Goal: Task Accomplishment & Management: Manage account settings

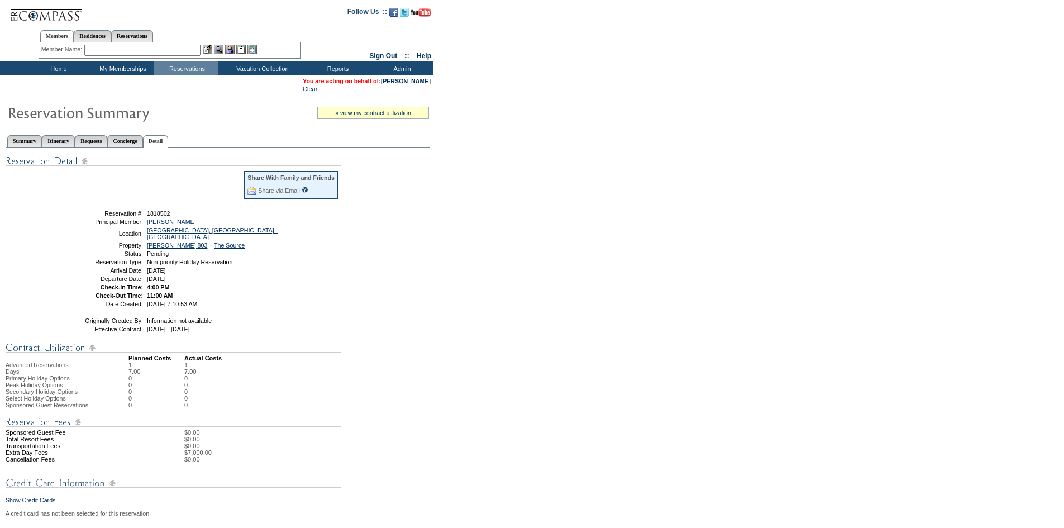
click at [57, 15] on img at bounding box center [45, 11] width 73 height 23
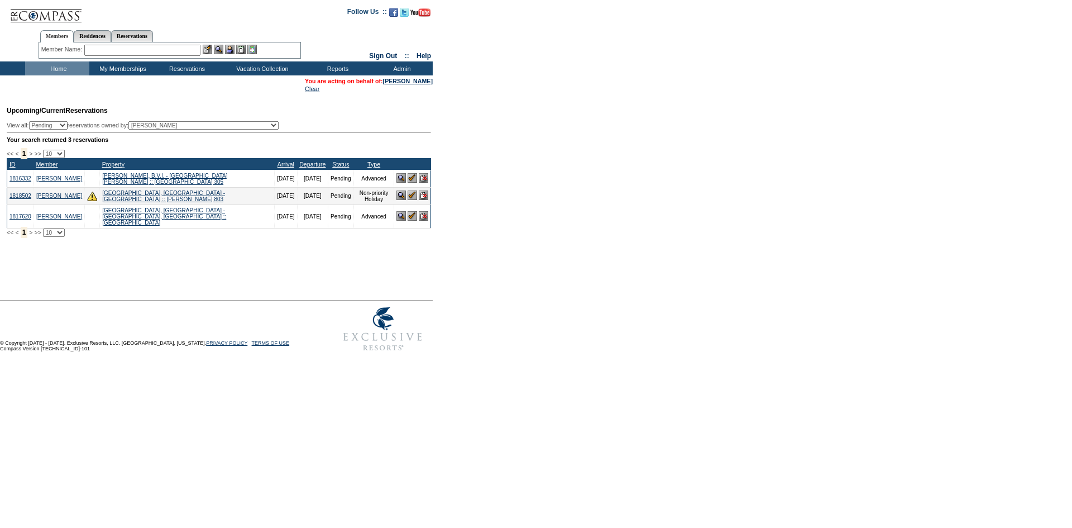
click at [409, 200] on img at bounding box center [412, 194] width 9 height 9
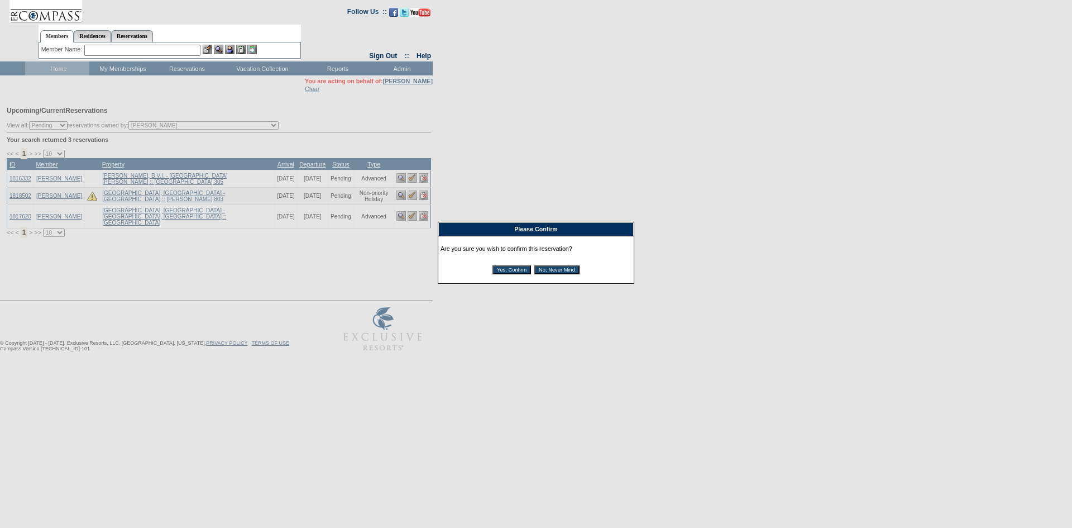
click at [506, 271] on input "Yes, Confirm" at bounding box center [512, 269] width 39 height 9
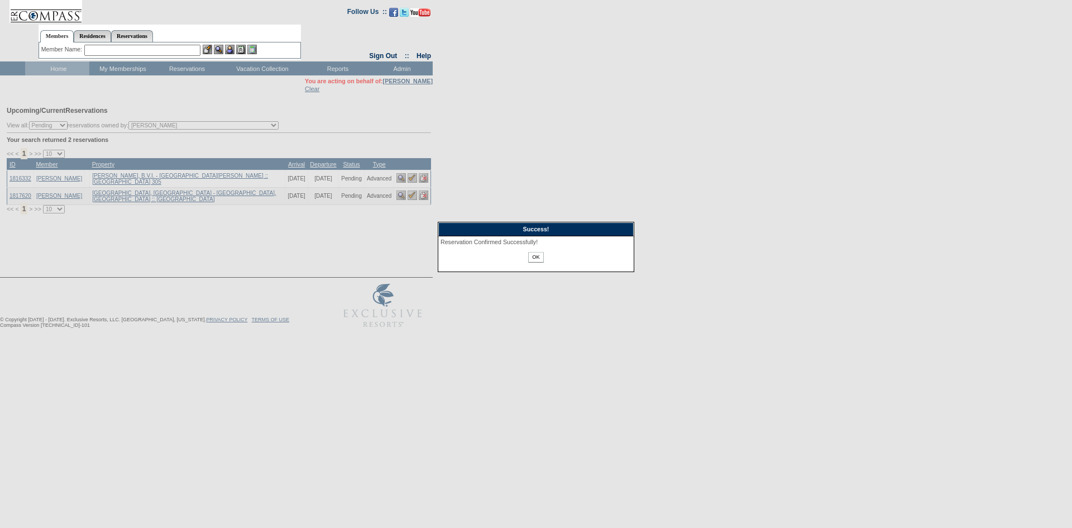
click at [528, 259] on input "OK" at bounding box center [535, 257] width 15 height 11
